Goal: Task Accomplishment & Management: Use online tool/utility

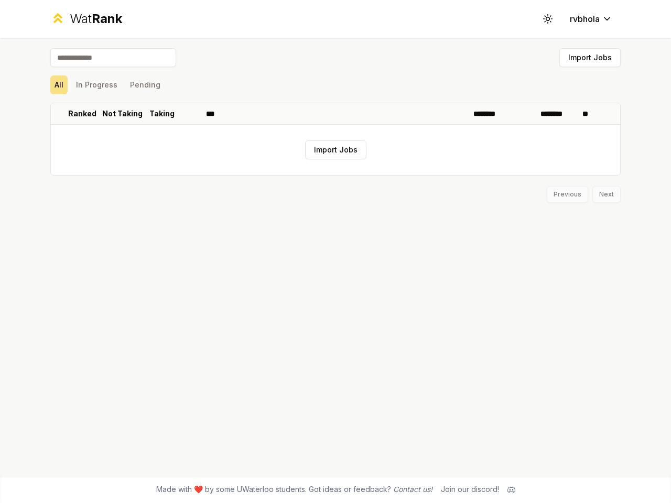
click at [547, 19] on icon at bounding box center [547, 19] width 10 height 10
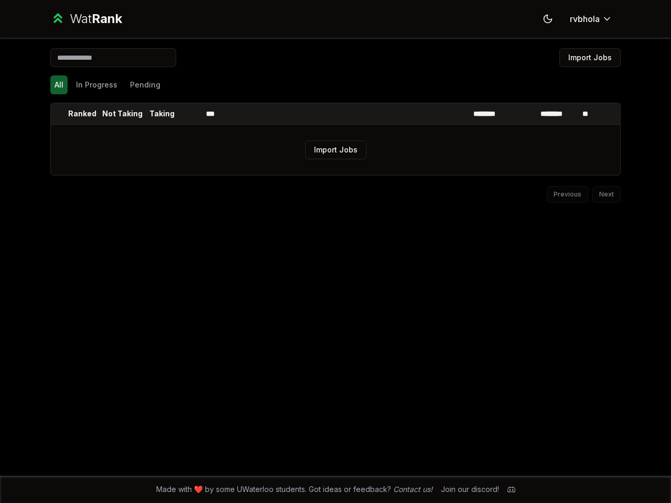
click at [589, 58] on button "Import Jobs" at bounding box center [589, 57] width 61 height 19
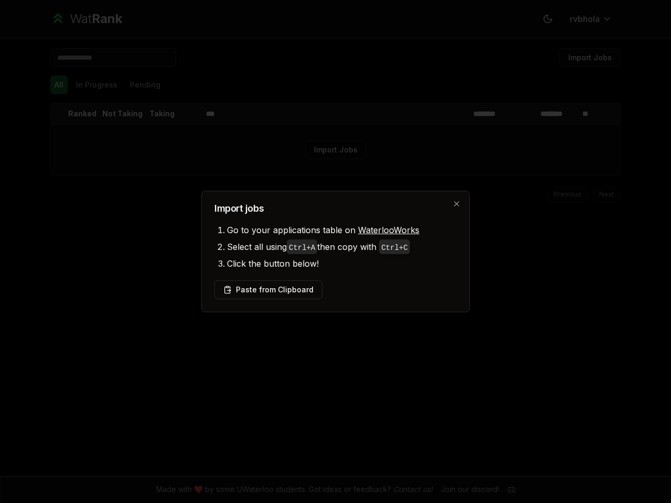
click at [59, 85] on div at bounding box center [335, 251] width 671 height 503
click at [96, 85] on div at bounding box center [335, 251] width 671 height 503
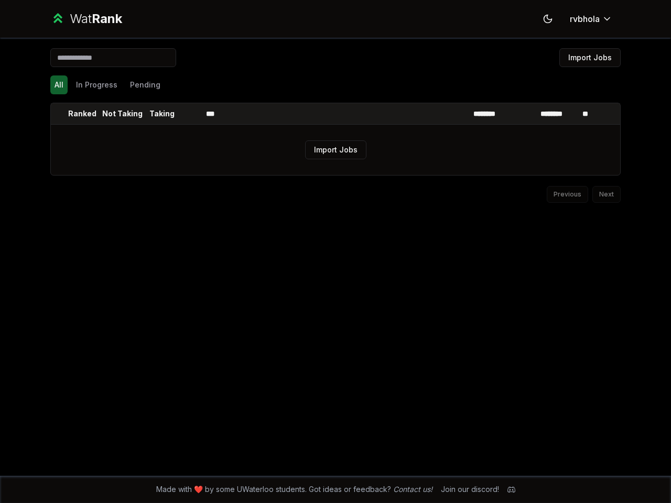
click at [145, 85] on button "Pending" at bounding box center [145, 84] width 39 height 19
click at [59, 114] on th at bounding box center [59, 113] width 17 height 21
click at [82, 114] on p "Ranked" at bounding box center [82, 113] width 28 height 10
click at [122, 114] on p "Not Taking" at bounding box center [122, 113] width 40 height 10
click at [162, 114] on p "Taking" at bounding box center [161, 113] width 25 height 10
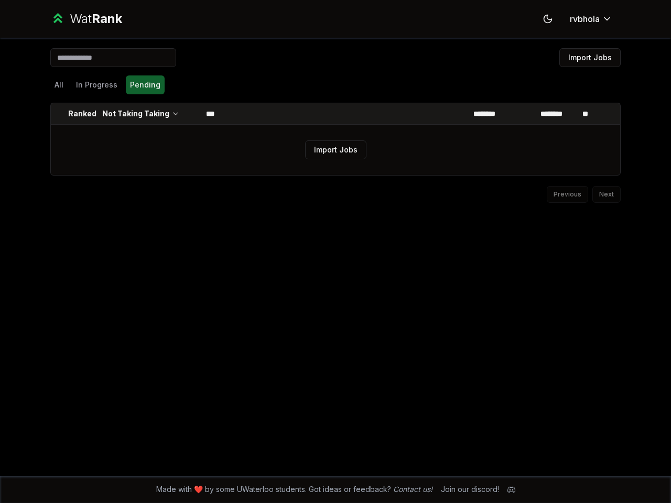
click at [189, 114] on th at bounding box center [189, 113] width 25 height 21
